Goal: Register for event/course

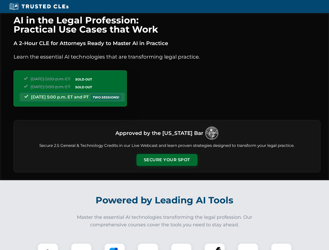
click at [167, 160] on button "Secure Your Spot" at bounding box center [167, 160] width 61 height 12
click at [48, 247] on img at bounding box center [47, 253] width 15 height 15
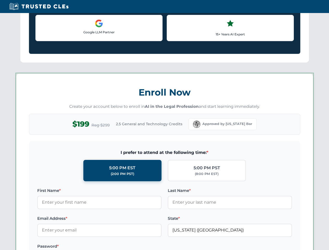
click at [115, 247] on label "Password *" at bounding box center [99, 246] width 124 height 6
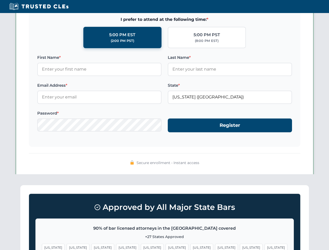
click at [240, 247] on span "[US_STATE]" at bounding box center [251, 248] width 23 height 8
